Goal: Information Seeking & Learning: Check status

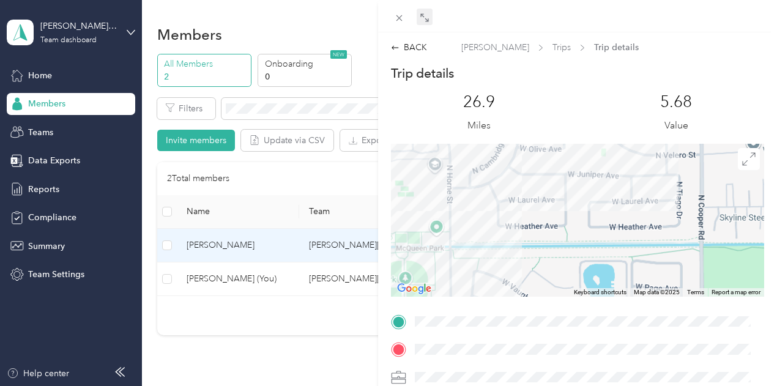
click at [418, 12] on span at bounding box center [425, 17] width 16 height 17
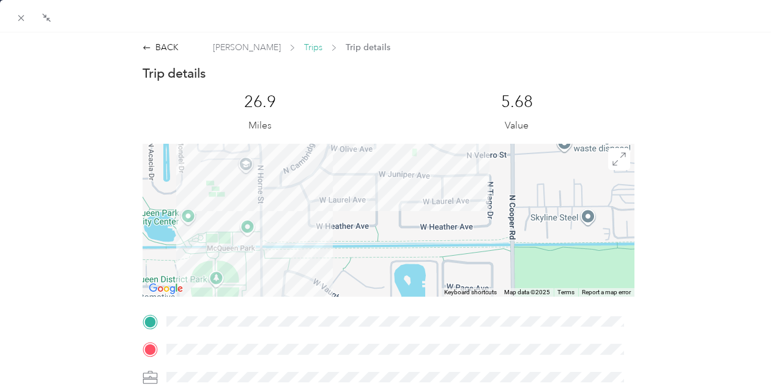
click at [304, 45] on span "Trips" at bounding box center [313, 47] width 18 height 13
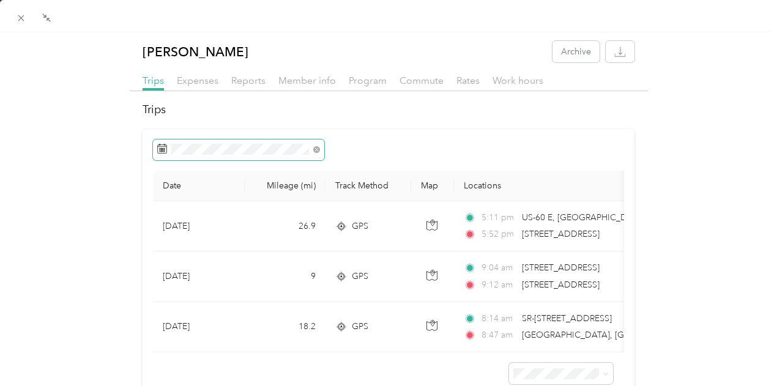
click at [229, 158] on div "Date Mileage (mi) Track Method Map Locations Mileage value Purpose [DATE] 26.9 …" at bounding box center [389, 267] width 492 height 277
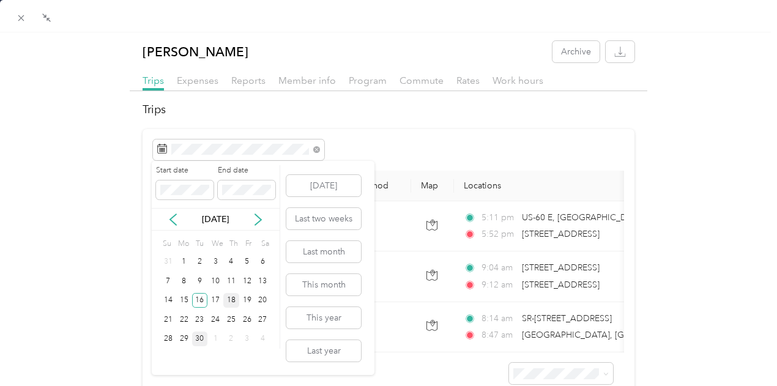
click at [234, 302] on div "18" at bounding box center [231, 300] width 16 height 15
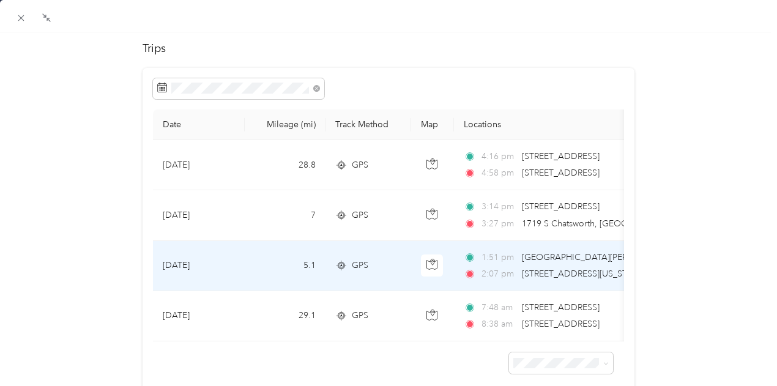
scroll to position [122, 0]
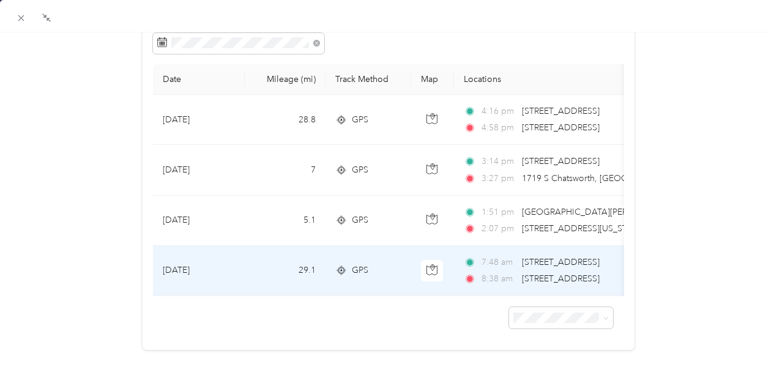
click at [360, 264] on span "GPS" at bounding box center [360, 270] width 17 height 13
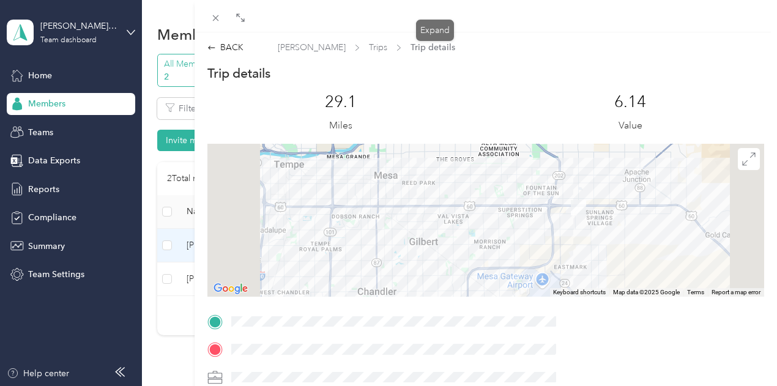
click at [245, 23] on icon at bounding box center [240, 18] width 10 height 10
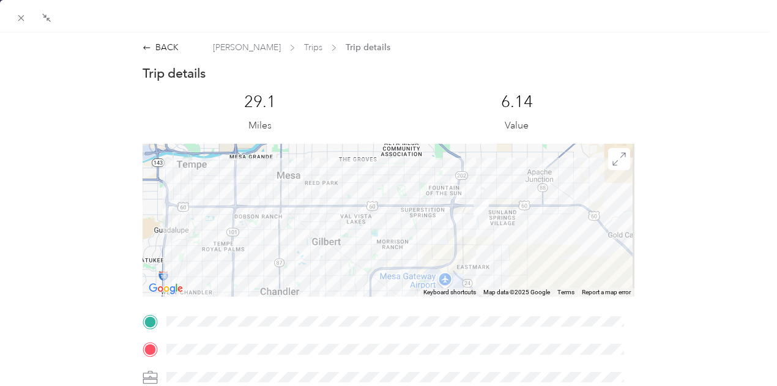
click at [283, 48] on div "[PERSON_NAME] Trips Trip details" at bounding box center [301, 47] width 177 height 13
click at [304, 48] on span "Trips" at bounding box center [313, 47] width 18 height 13
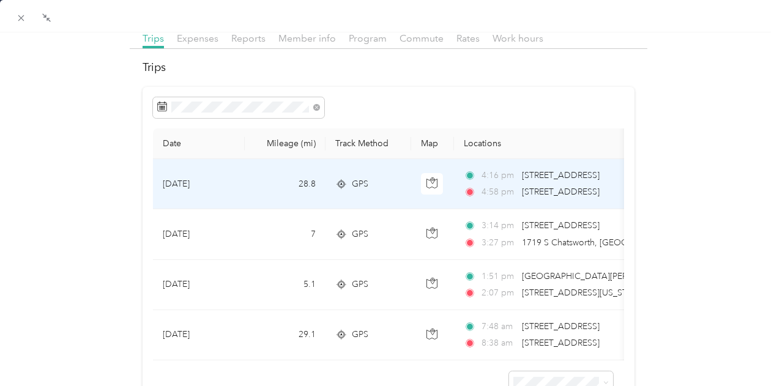
scroll to position [61, 0]
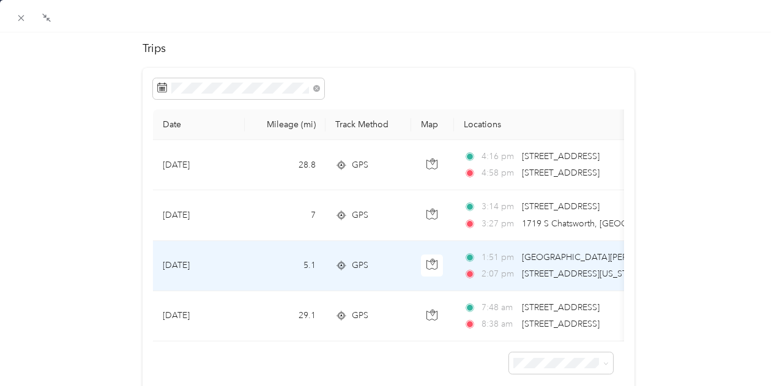
click at [402, 257] on td "GPS" at bounding box center [368, 266] width 86 height 50
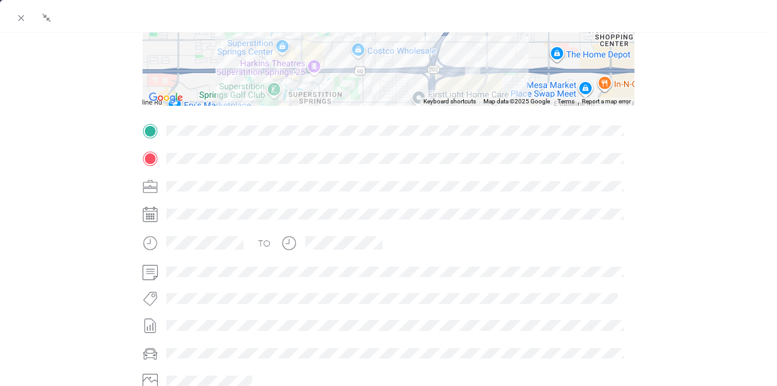
scroll to position [61, 0]
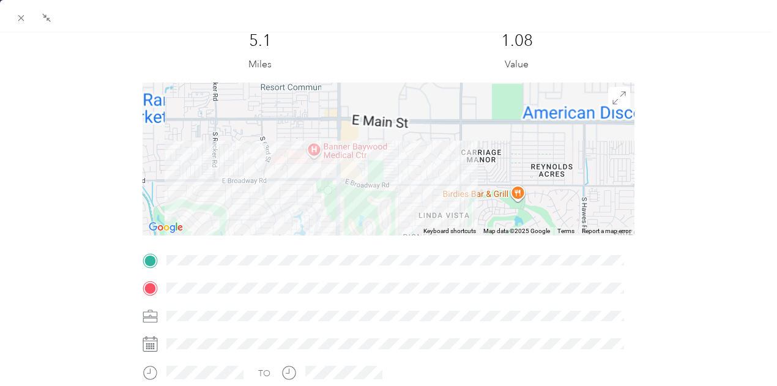
drag, startPoint x: 259, startPoint y: 95, endPoint x: 253, endPoint y: 161, distance: 66.3
click at [253, 165] on div at bounding box center [389, 159] width 492 height 153
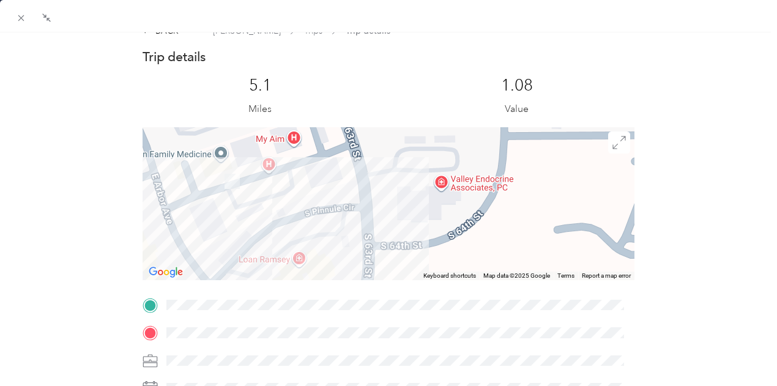
scroll to position [0, 0]
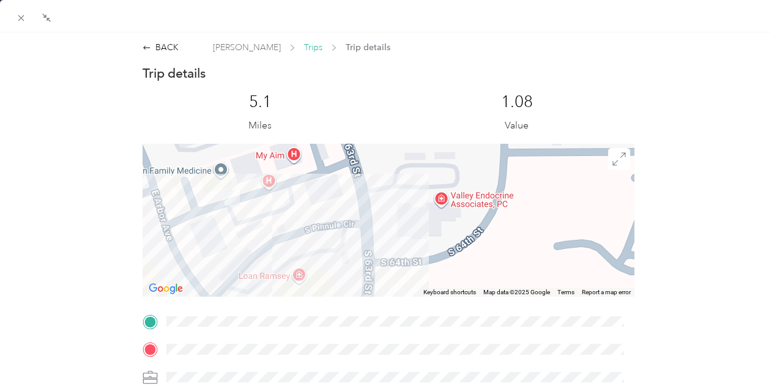
click at [304, 47] on span "Trips" at bounding box center [313, 47] width 18 height 13
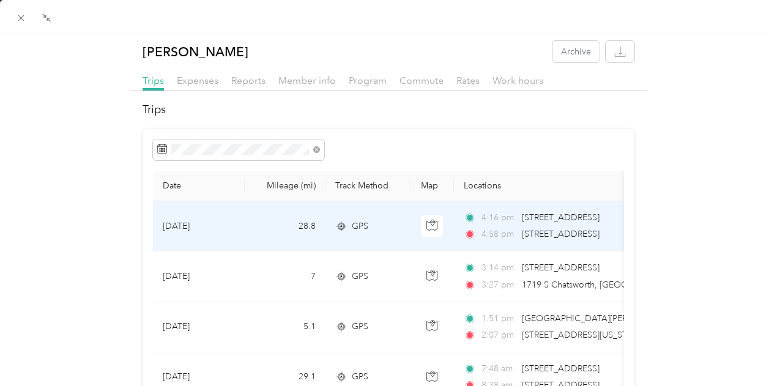
click at [501, 231] on span "4:58 pm" at bounding box center [498, 234] width 35 height 13
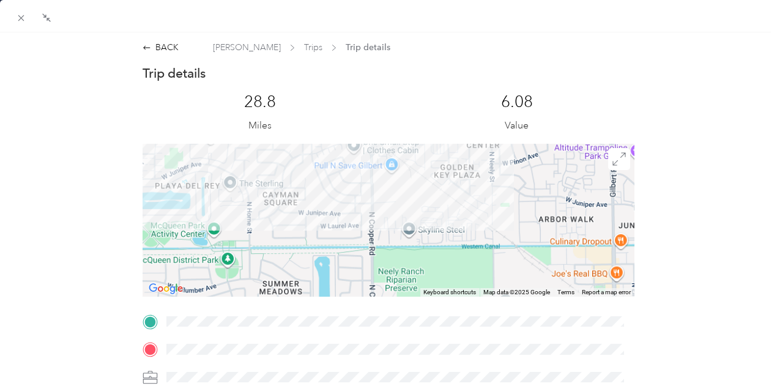
drag, startPoint x: 204, startPoint y: 228, endPoint x: 237, endPoint y: 261, distance: 46.3
click at [237, 261] on div at bounding box center [389, 220] width 492 height 153
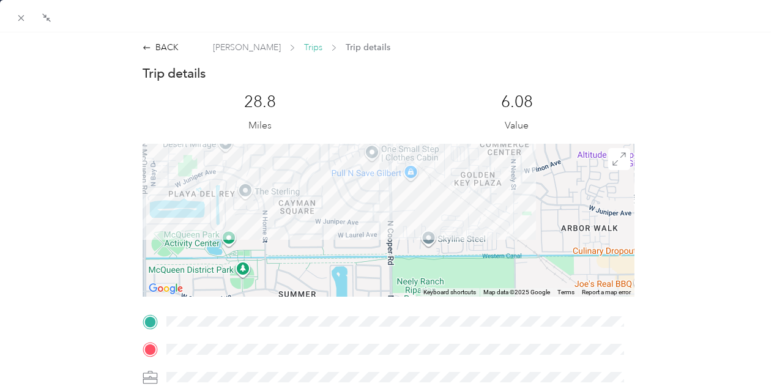
click at [304, 48] on span "Trips" at bounding box center [313, 47] width 18 height 13
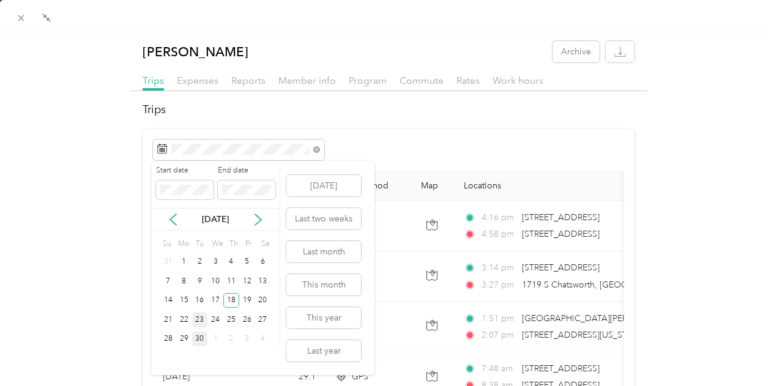
click at [198, 321] on div "23" at bounding box center [200, 319] width 16 height 15
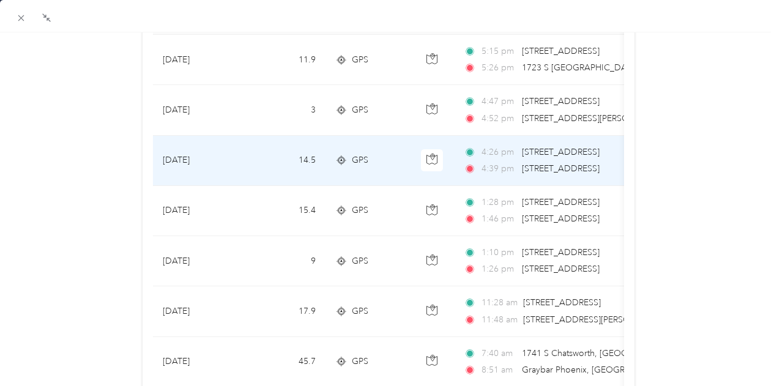
scroll to position [183, 0]
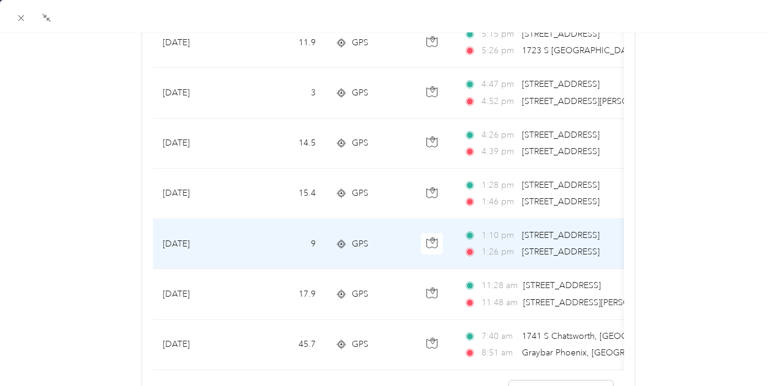
click at [564, 249] on span "[STREET_ADDRESS]" at bounding box center [561, 251] width 78 height 10
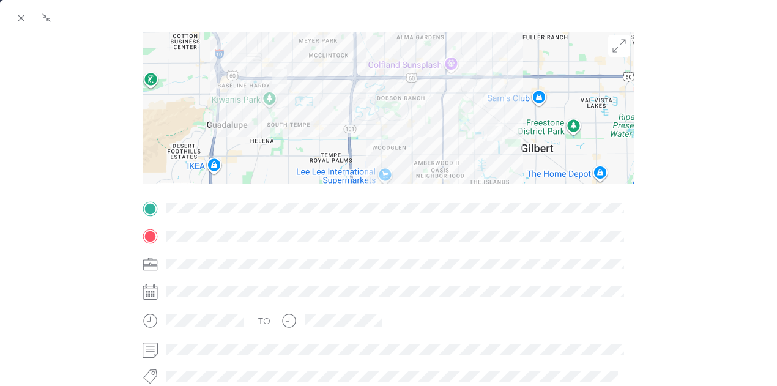
scroll to position [61, 0]
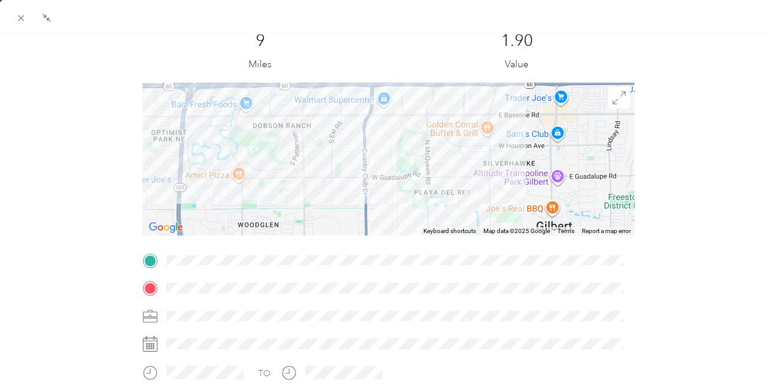
drag, startPoint x: 315, startPoint y: 154, endPoint x: 423, endPoint y: 208, distance: 120.9
click at [424, 209] on div at bounding box center [389, 159] width 492 height 153
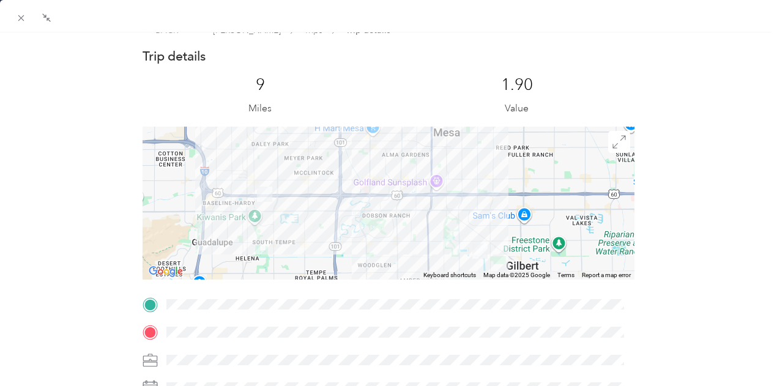
scroll to position [0, 0]
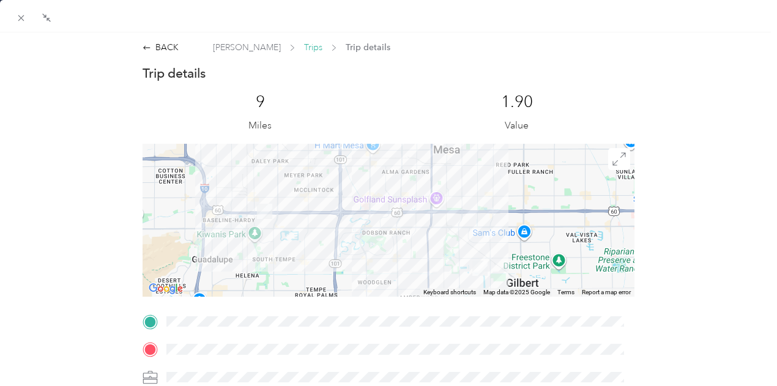
click at [304, 50] on span "Trips" at bounding box center [313, 47] width 18 height 13
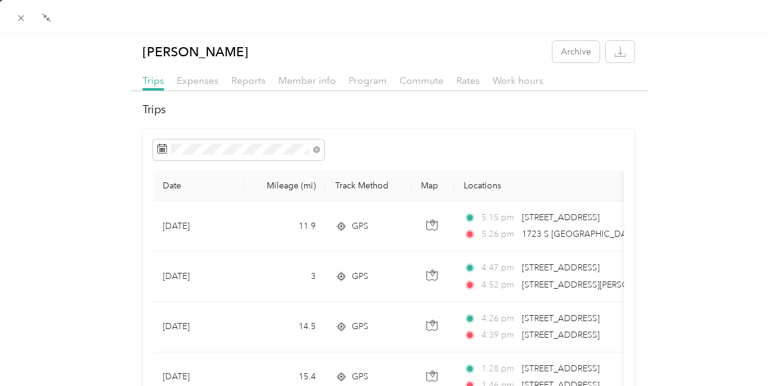
click at [387, 228] on div at bounding box center [384, 193] width 9 height 386
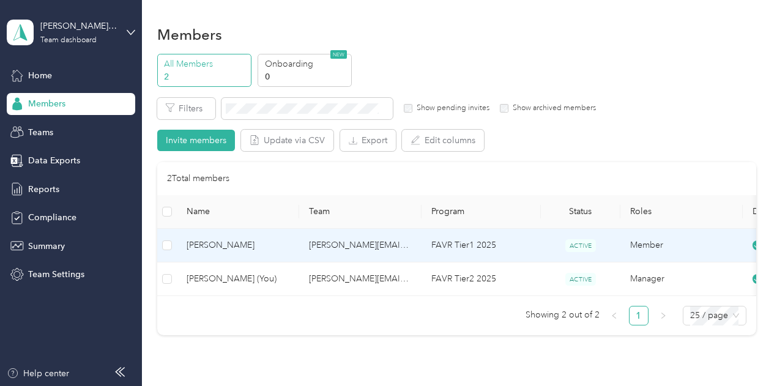
click at [308, 244] on td "[PERSON_NAME][EMAIL_ADDRESS][DOMAIN_NAME]" at bounding box center [360, 246] width 122 height 34
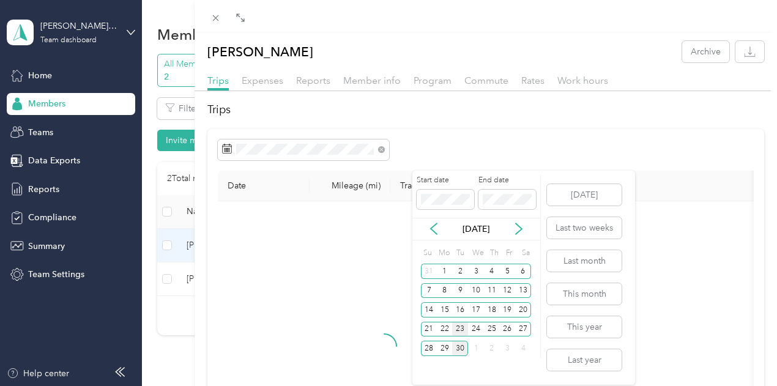
click at [461, 329] on div "23" at bounding box center [460, 329] width 16 height 15
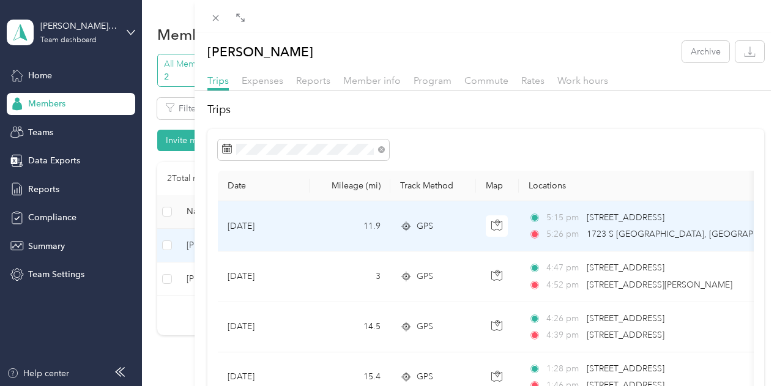
click at [390, 251] on td "11.9" at bounding box center [349, 226] width 81 height 50
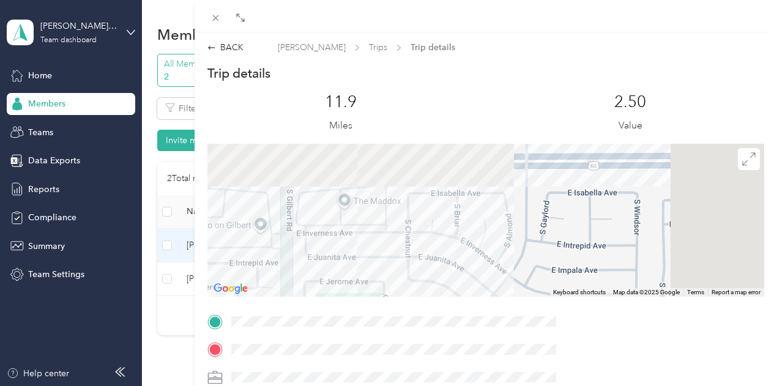
drag, startPoint x: 591, startPoint y: 185, endPoint x: 557, endPoint y: 264, distance: 85.5
click at [558, 267] on div at bounding box center [485, 220] width 557 height 153
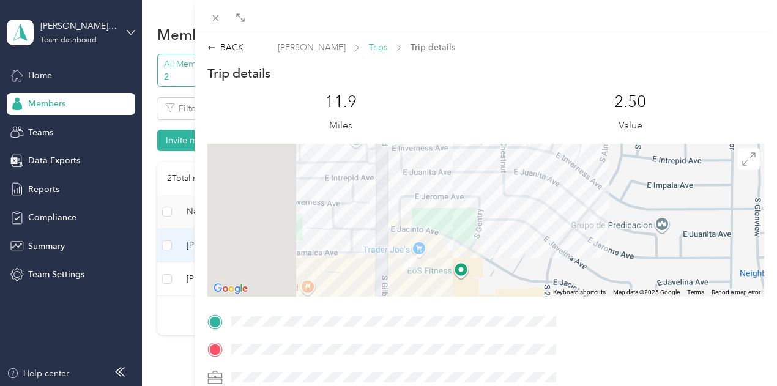
drag, startPoint x: 554, startPoint y: 35, endPoint x: 552, endPoint y: 50, distance: 14.7
click at [553, 35] on div "BACK [PERSON_NAME] Trips Trip details Trip details This trip cannot be edited b…" at bounding box center [485, 320] width 583 height 577
click at [387, 50] on span "Trips" at bounding box center [378, 47] width 18 height 13
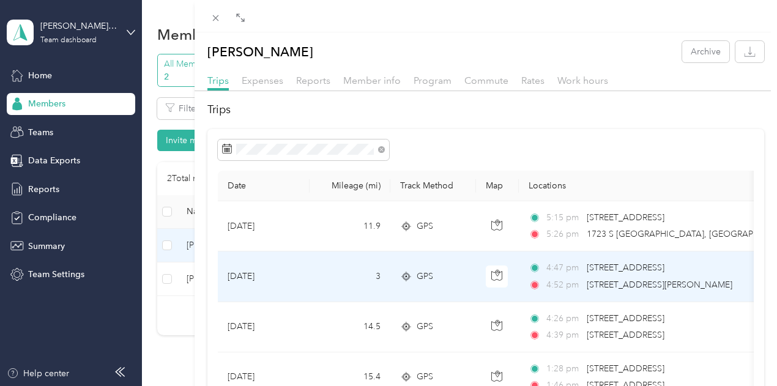
click at [390, 287] on td "3" at bounding box center [349, 276] width 81 height 50
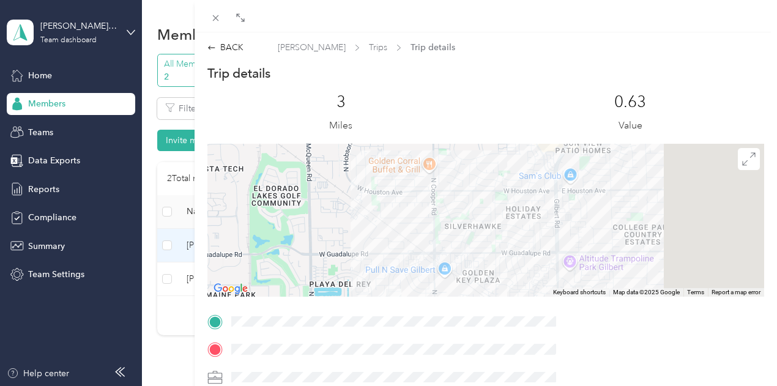
drag, startPoint x: 672, startPoint y: 207, endPoint x: 582, endPoint y: 242, distance: 96.1
click at [582, 242] on div at bounding box center [485, 220] width 557 height 153
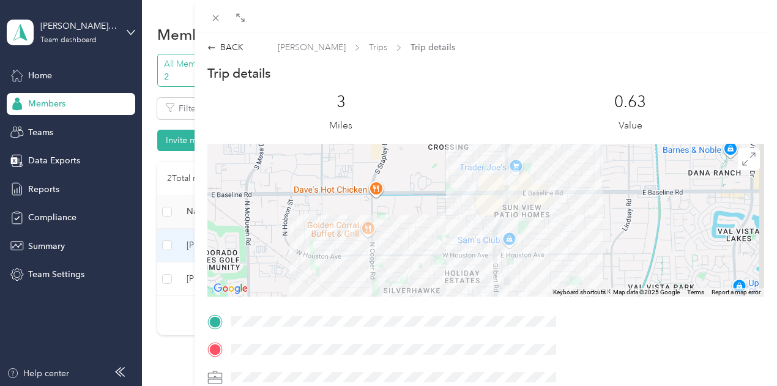
drag, startPoint x: 642, startPoint y: 204, endPoint x: 566, endPoint y: 284, distance: 109.9
click at [566, 284] on div at bounding box center [485, 220] width 557 height 153
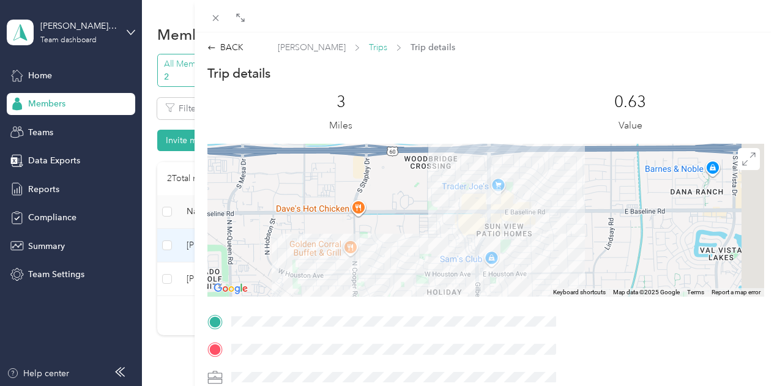
click at [387, 50] on span "Trips" at bounding box center [378, 47] width 18 height 13
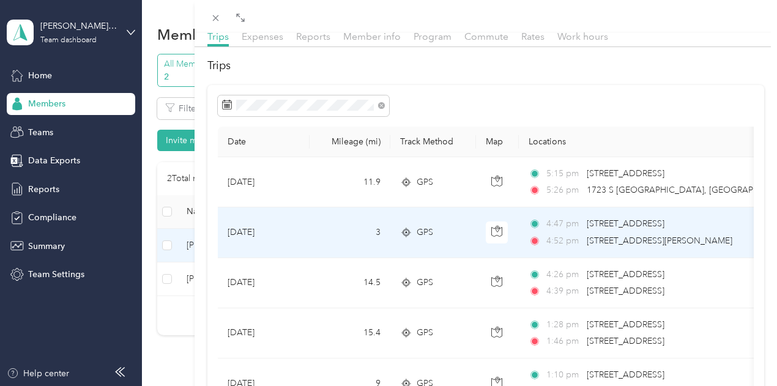
scroll to position [61, 0]
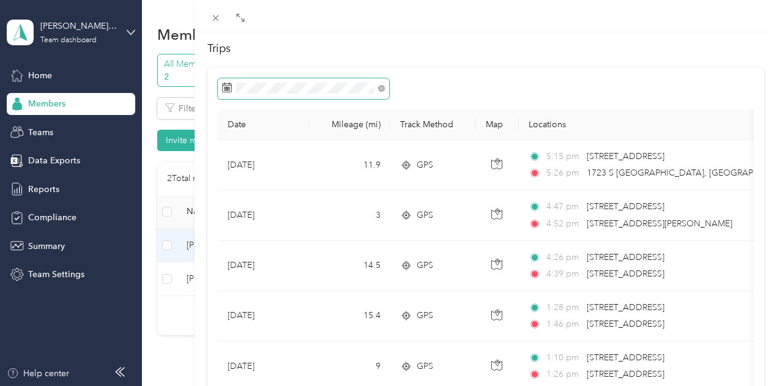
click at [389, 91] on span at bounding box center [303, 88] width 171 height 21
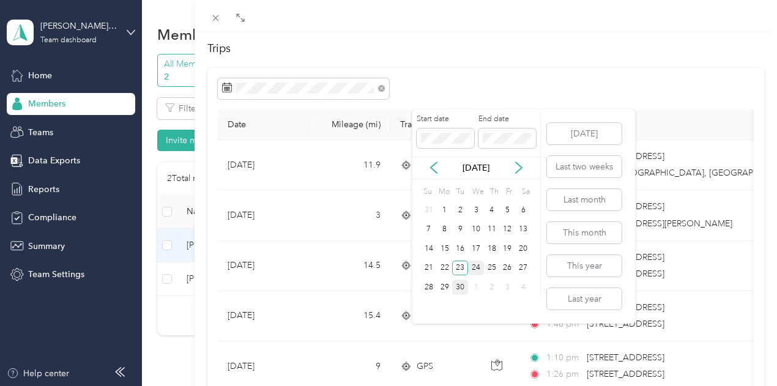
click at [478, 268] on div "24" at bounding box center [476, 268] width 16 height 15
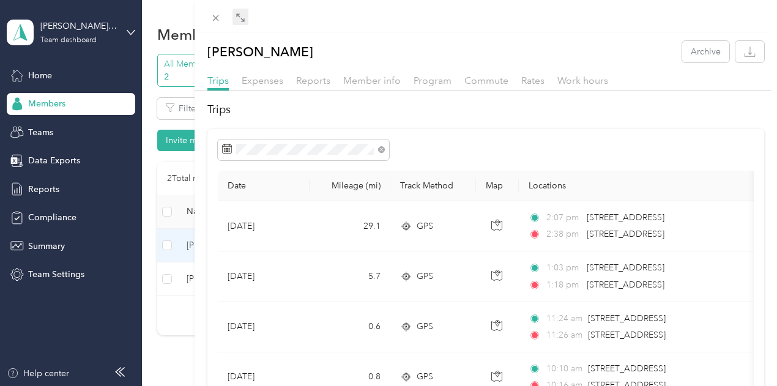
click at [439, 385] on div "Drag to resize Click to close [PERSON_NAME] Archive Trips Expenses Reports Memb…" at bounding box center [385, 386] width 771 height 0
click at [245, 18] on icon at bounding box center [240, 18] width 10 height 10
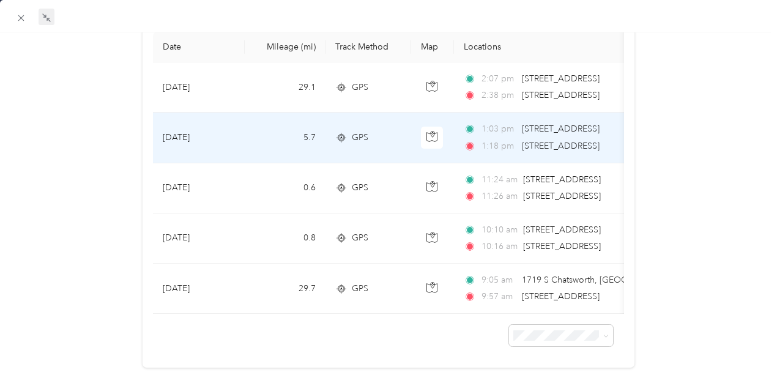
scroll to position [174, 0]
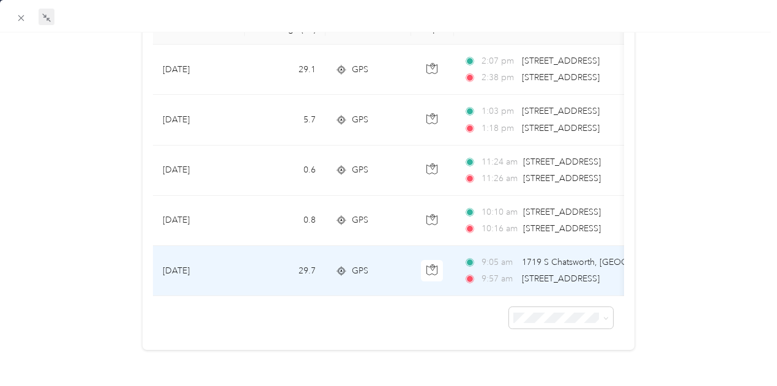
click at [248, 250] on td "29.7" at bounding box center [285, 271] width 81 height 50
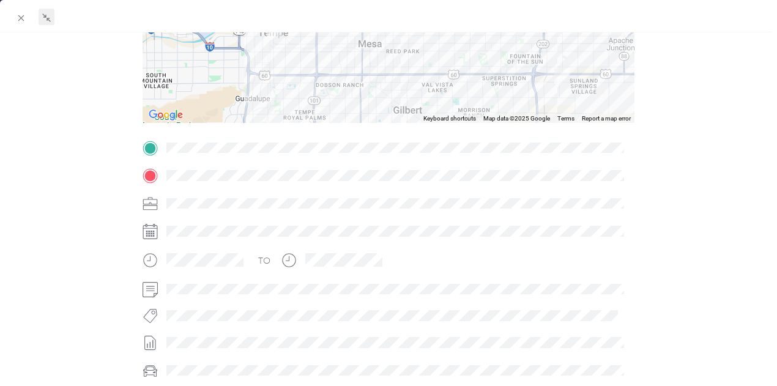
drag, startPoint x: 368, startPoint y: 78, endPoint x: 398, endPoint y: 101, distance: 37.6
click at [398, 101] on div at bounding box center [389, 46] width 492 height 153
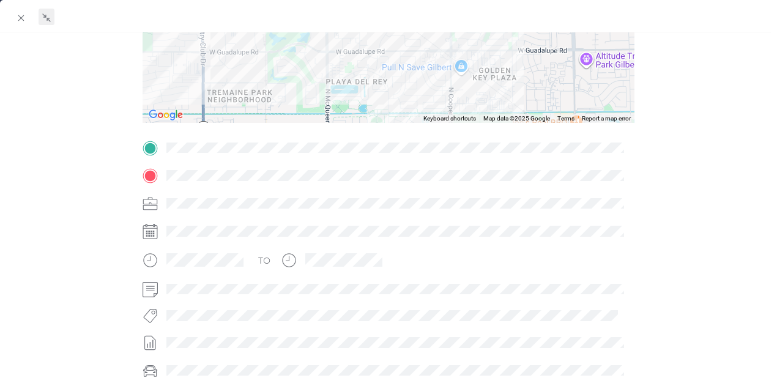
drag, startPoint x: 410, startPoint y: 90, endPoint x: 411, endPoint y: 65, distance: 25.1
click at [411, 65] on div at bounding box center [389, 46] width 492 height 153
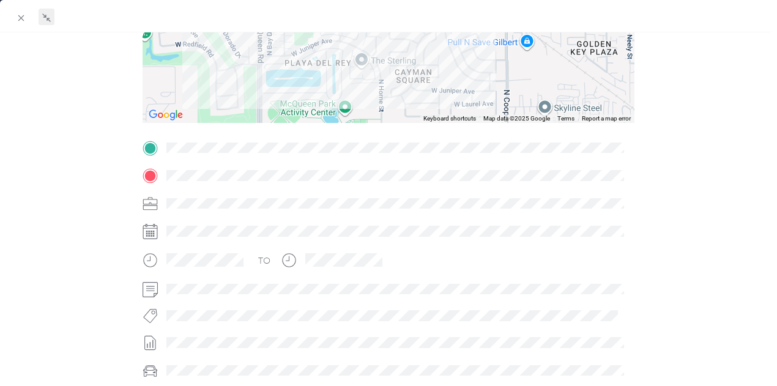
click at [398, 114] on div at bounding box center [389, 46] width 492 height 153
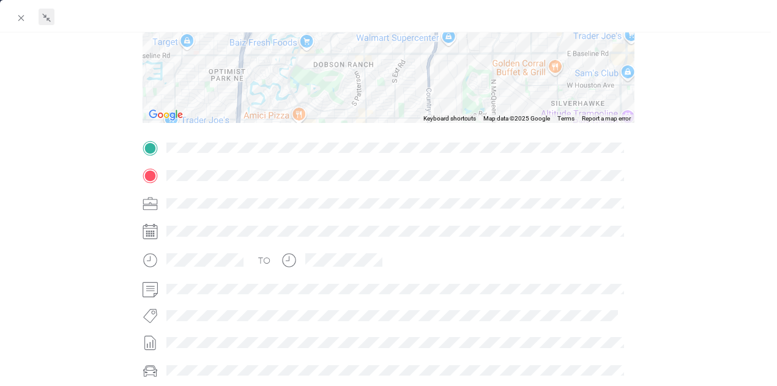
drag, startPoint x: 313, startPoint y: 73, endPoint x: 511, endPoint y: 141, distance: 210.3
click at [515, 141] on div "Trip details This trip cannot be edited because it is either under review, appr…" at bounding box center [389, 163] width 492 height 545
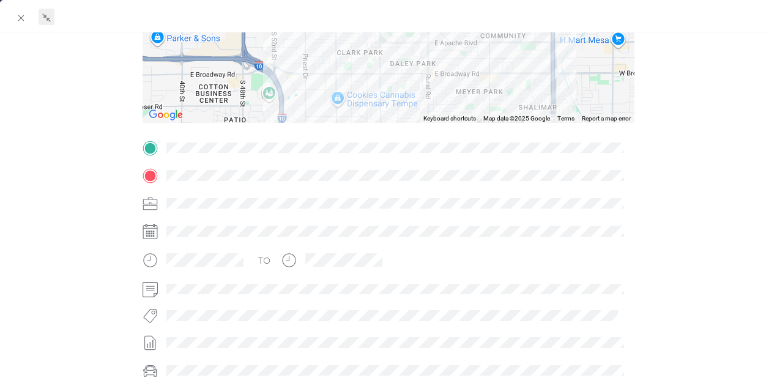
click at [563, 151] on div "Trip details This trip cannot be edited because it is either under review, appr…" at bounding box center [389, 163] width 492 height 545
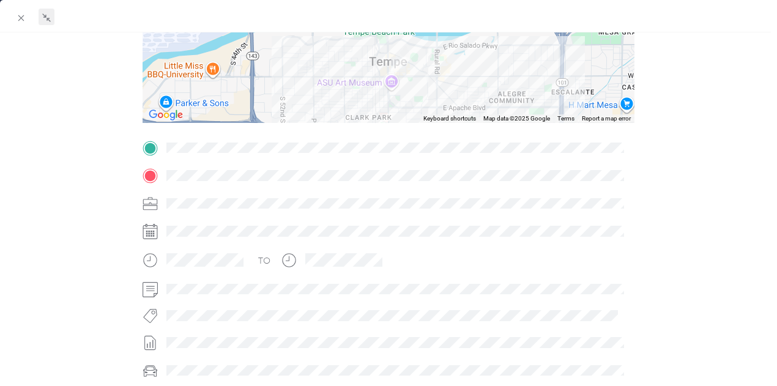
click at [338, 146] on div "Trip details This trip cannot be edited because it is either under review, appr…" at bounding box center [389, 163] width 492 height 545
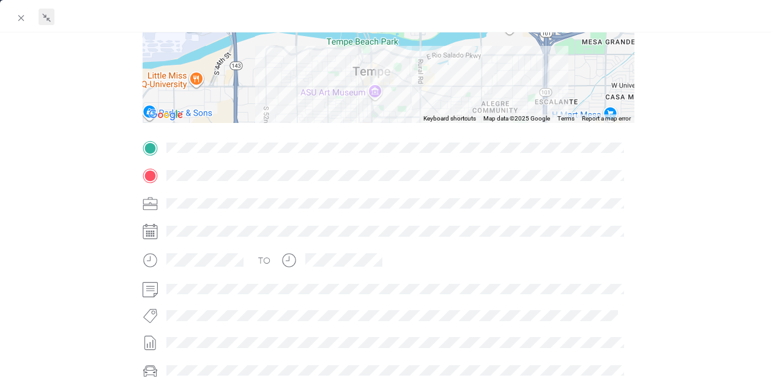
drag, startPoint x: 368, startPoint y: 97, endPoint x: 365, endPoint y: 51, distance: 46.6
click at [365, 51] on div at bounding box center [389, 46] width 492 height 153
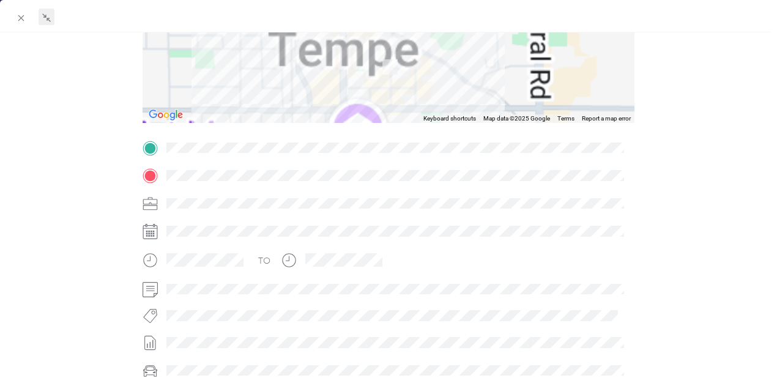
drag, startPoint x: 405, startPoint y: 76, endPoint x: 393, endPoint y: 50, distance: 29.0
click at [393, 50] on div at bounding box center [389, 46] width 492 height 153
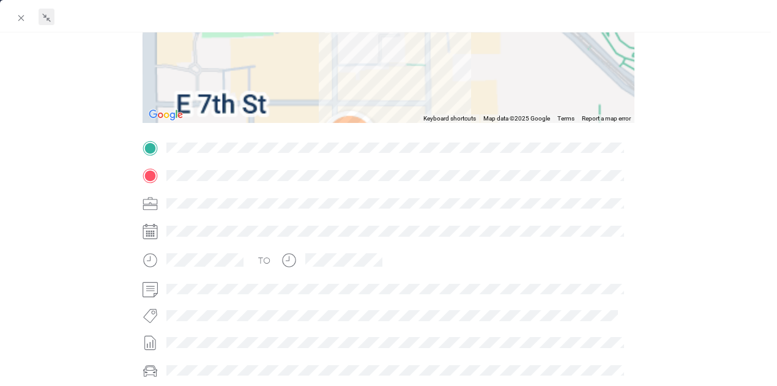
drag, startPoint x: 354, startPoint y: 61, endPoint x: 357, endPoint y: 109, distance: 49.1
click at [357, 109] on div at bounding box center [389, 46] width 492 height 153
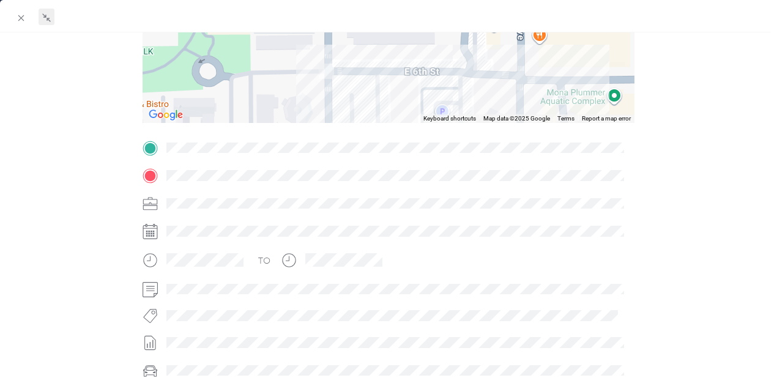
drag, startPoint x: 289, startPoint y: 102, endPoint x: 289, endPoint y: 68, distance: 34.3
click at [289, 68] on div at bounding box center [389, 46] width 492 height 153
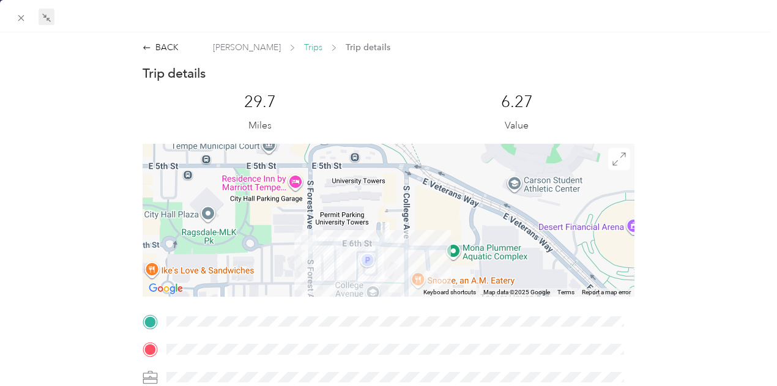
click at [304, 49] on span "Trips" at bounding box center [313, 47] width 18 height 13
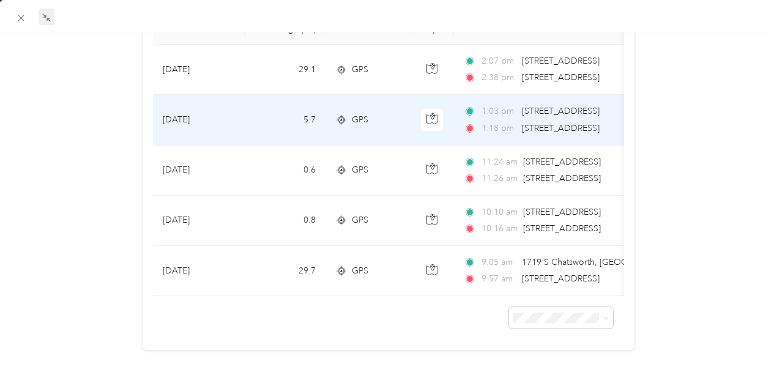
scroll to position [113, 0]
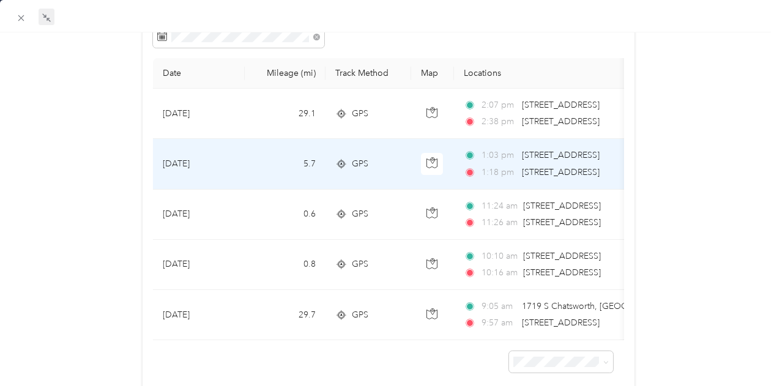
click at [592, 167] on span "[STREET_ADDRESS]" at bounding box center [561, 172] width 78 height 10
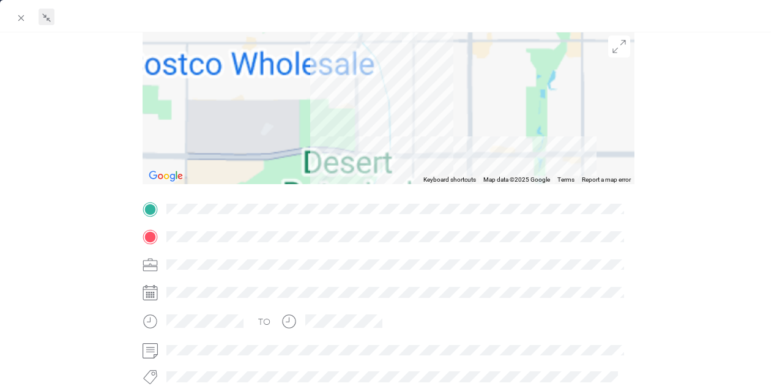
drag, startPoint x: 393, startPoint y: 53, endPoint x: 390, endPoint y: 89, distance: 36.2
click at [390, 89] on div at bounding box center [389, 107] width 492 height 153
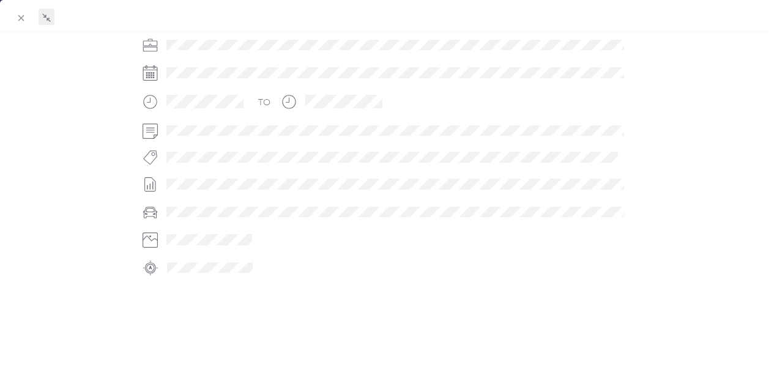
scroll to position [96, 0]
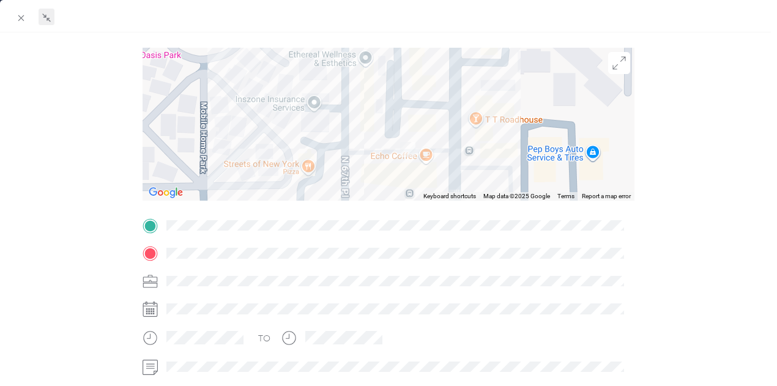
drag, startPoint x: 418, startPoint y: 134, endPoint x: 360, endPoint y: 195, distance: 83.9
click at [360, 195] on div at bounding box center [389, 124] width 492 height 153
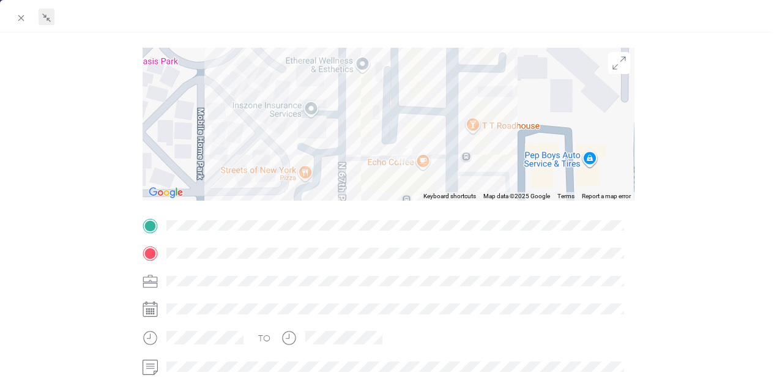
scroll to position [0, 0]
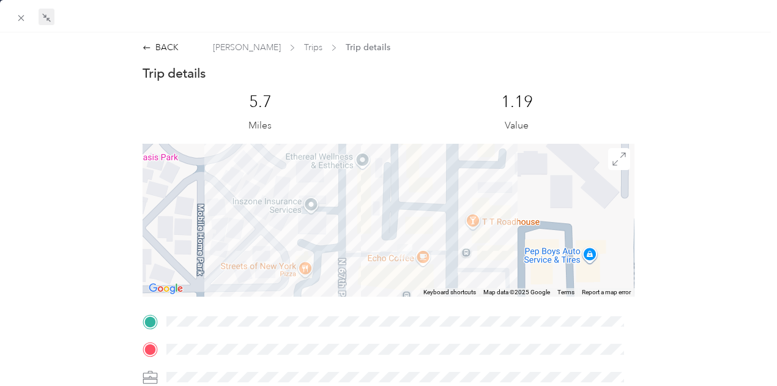
click at [280, 41] on div "[PERSON_NAME] Trips Trip details" at bounding box center [301, 47] width 177 height 13
click at [304, 45] on span "Trips" at bounding box center [313, 47] width 18 height 13
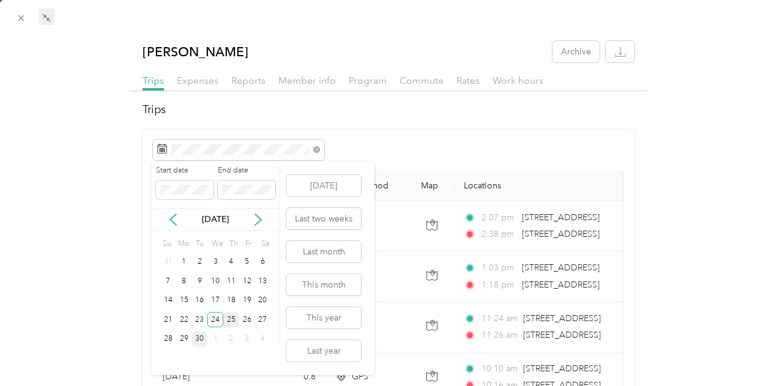
click at [231, 324] on div "25" at bounding box center [231, 319] width 16 height 15
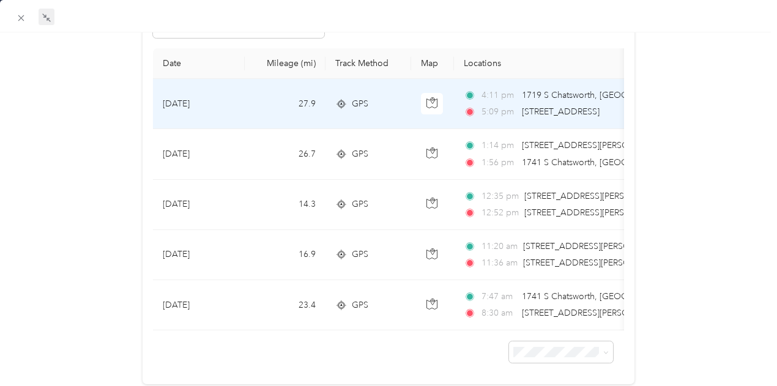
click at [255, 94] on td "27.9" at bounding box center [285, 104] width 81 height 50
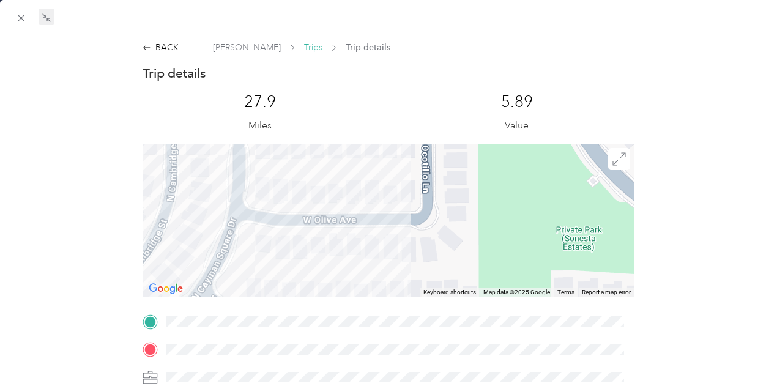
click at [304, 49] on span "Trips" at bounding box center [313, 47] width 18 height 13
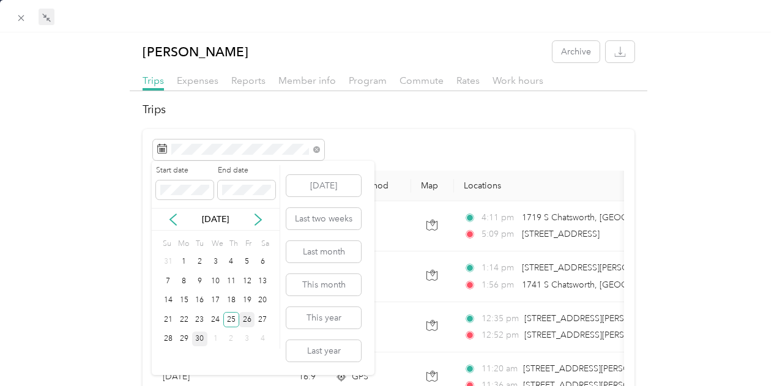
click at [243, 322] on div "26" at bounding box center [247, 319] width 16 height 15
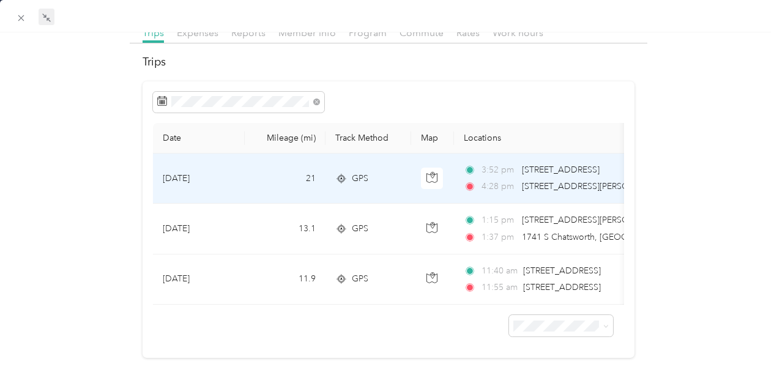
scroll to position [36, 0]
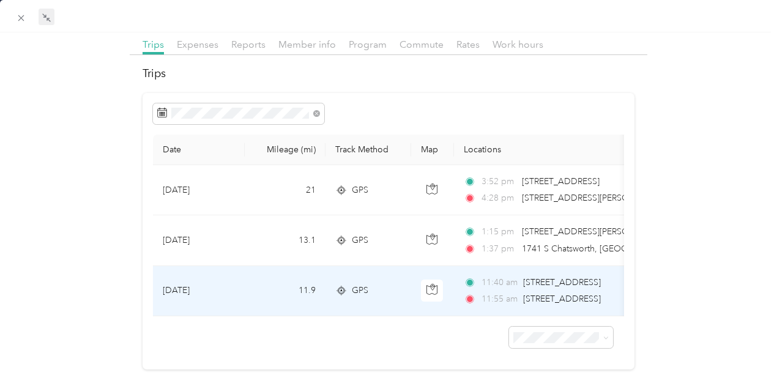
click at [535, 273] on td "11:40 am [STREET_ADDRESS] 11:55 am 1939 E Baseline Rd, Gilbert, [GEOGRAPHIC_DAT…" at bounding box center [594, 291] width 281 height 50
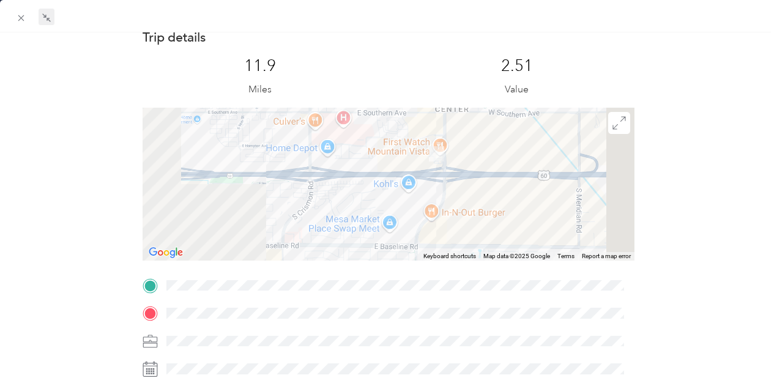
click at [560, 182] on div at bounding box center [389, 184] width 492 height 153
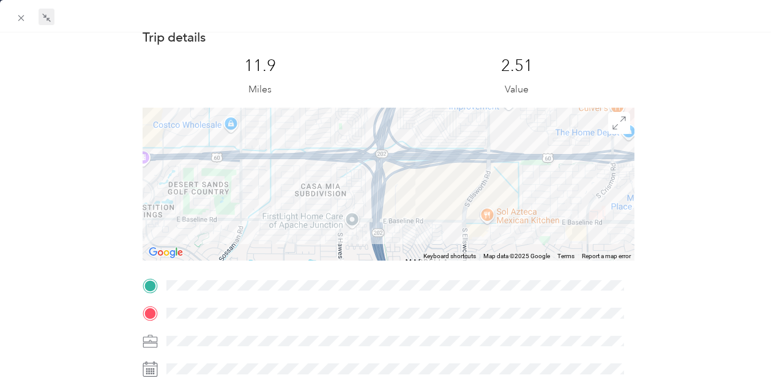
drag, startPoint x: 191, startPoint y: 195, endPoint x: 470, endPoint y: 195, distance: 278.9
click at [470, 195] on div at bounding box center [389, 184] width 492 height 153
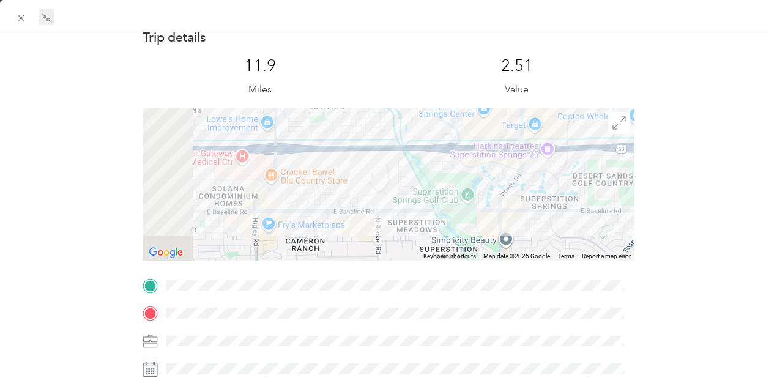
drag, startPoint x: 209, startPoint y: 202, endPoint x: 516, endPoint y: 190, distance: 307.9
click at [516, 190] on div at bounding box center [389, 184] width 492 height 153
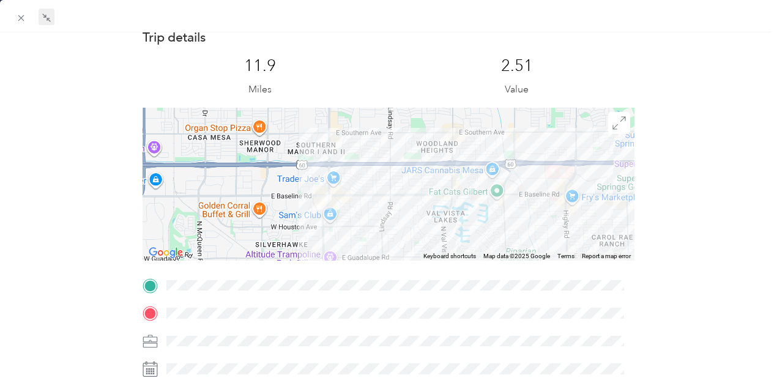
drag, startPoint x: 229, startPoint y: 215, endPoint x: 546, endPoint y: 212, distance: 317.4
click at [546, 212] on div at bounding box center [389, 184] width 492 height 153
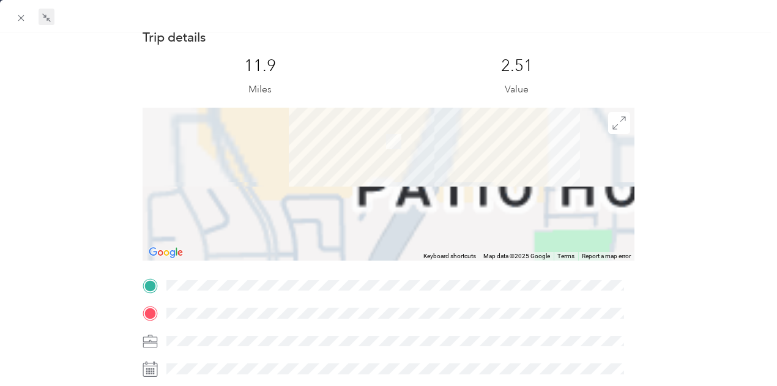
drag, startPoint x: 428, startPoint y: 166, endPoint x: 438, endPoint y: 269, distance: 103.3
click at [438, 269] on div "Trip details This trip cannot be edited because it is either under review, appr…" at bounding box center [389, 301] width 492 height 545
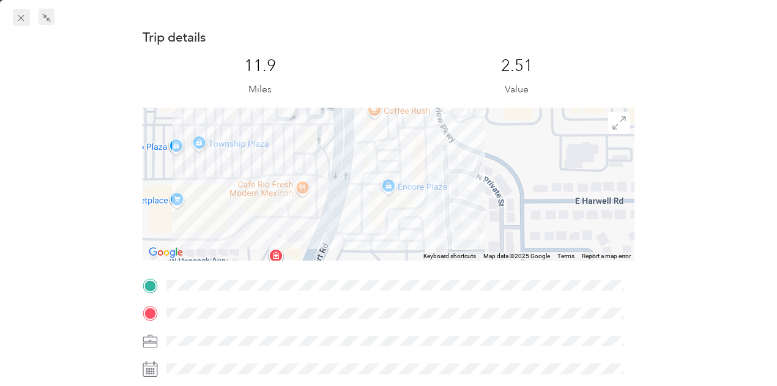
click at [12, 20] on div at bounding box center [388, 16] width 777 height 32
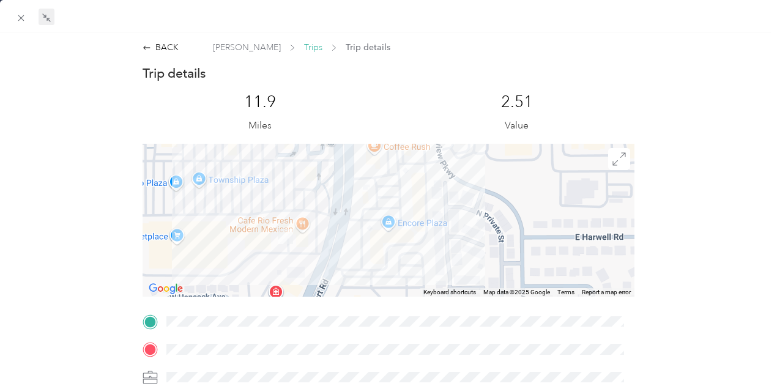
click at [304, 50] on span "Trips" at bounding box center [313, 47] width 18 height 13
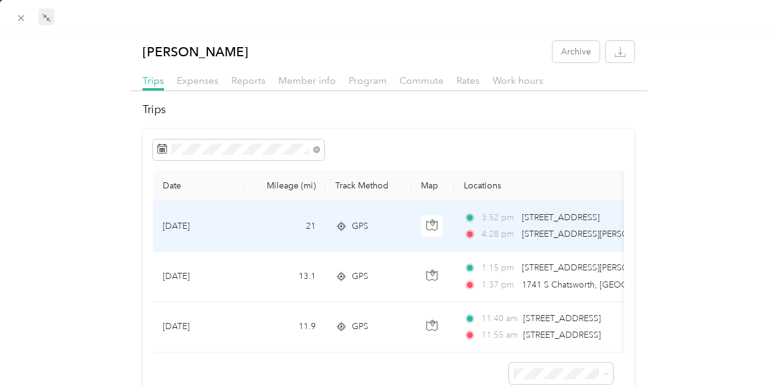
click at [492, 218] on span "3:52 pm" at bounding box center [498, 217] width 35 height 13
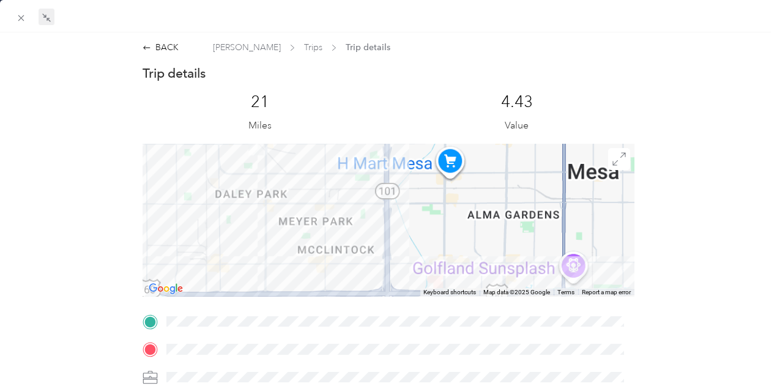
drag, startPoint x: 257, startPoint y: 179, endPoint x: 329, endPoint y: 297, distance: 137.8
click at [329, 297] on div "Trip details This trip cannot be edited because it is either under review, appr…" at bounding box center [389, 337] width 492 height 545
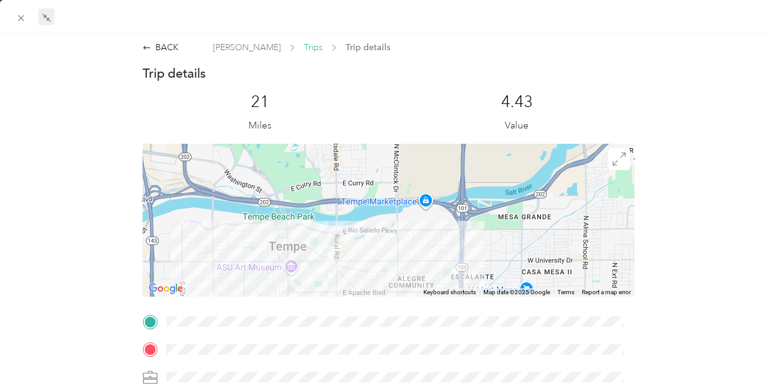
click at [304, 51] on span "Trips" at bounding box center [313, 47] width 18 height 13
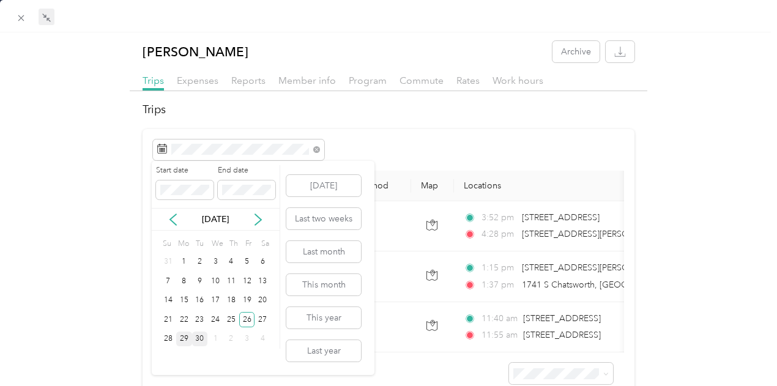
click at [187, 341] on div "29" at bounding box center [184, 339] width 16 height 15
click at [180, 343] on div "29" at bounding box center [184, 339] width 16 height 15
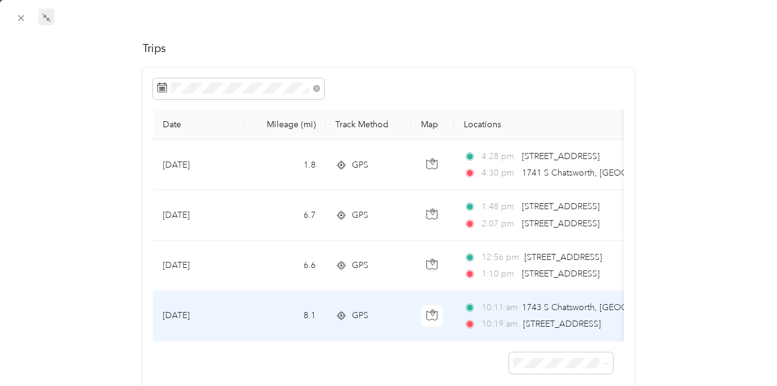
scroll to position [122, 0]
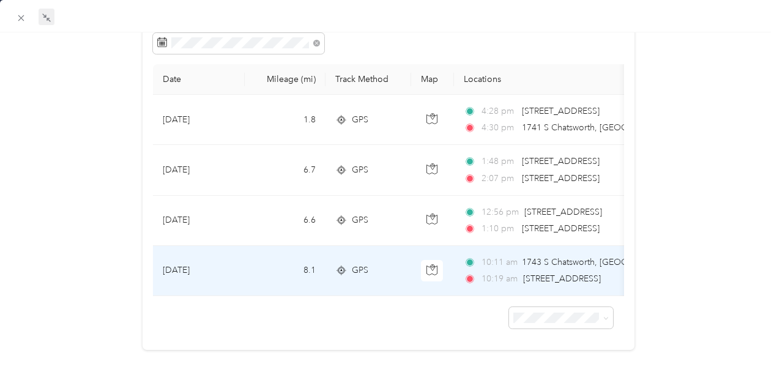
click at [478, 256] on div "10:11 am 1743 S [GEOGRAPHIC_DATA], [GEOGRAPHIC_DATA], [GEOGRAPHIC_DATA]" at bounding box center [592, 262] width 257 height 13
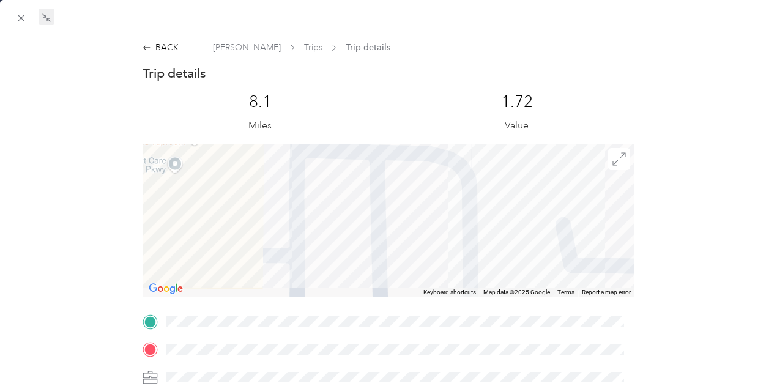
click at [303, 32] on div "BACK [PERSON_NAME] Trips Trip details Trip details This trip cannot be edited b…" at bounding box center [388, 359] width 777 height 654
click at [304, 43] on span "Trips" at bounding box center [313, 47] width 18 height 13
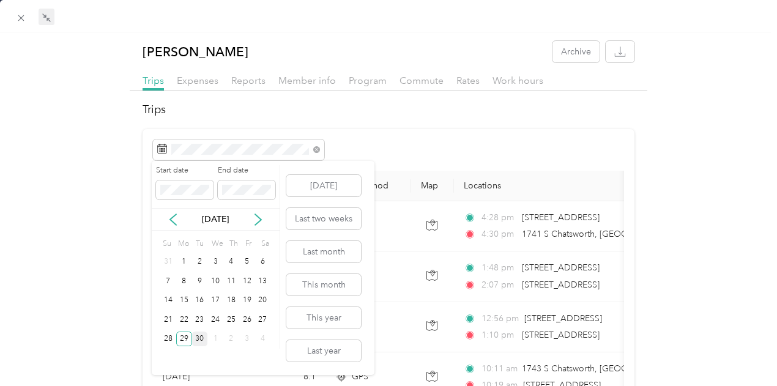
click at [199, 341] on div "30" at bounding box center [200, 339] width 16 height 15
click at [198, 341] on div "30" at bounding box center [200, 339] width 16 height 15
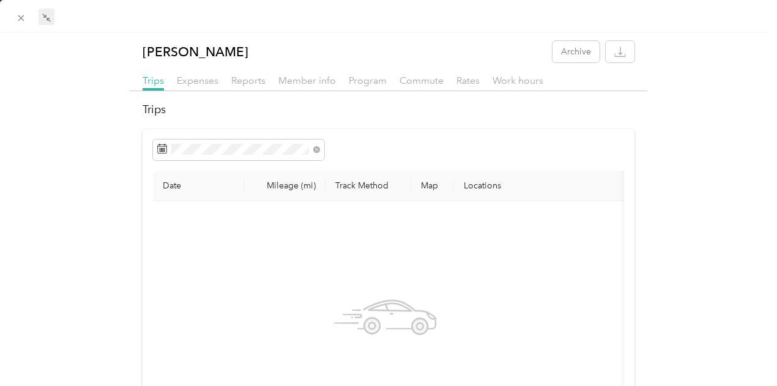
click at [78, 287] on div "[PERSON_NAME] Archive Trips Expenses Reports Member info Program Commute Rates …" at bounding box center [388, 306] width 777 height 530
